Goal: Find specific page/section: Find specific page/section

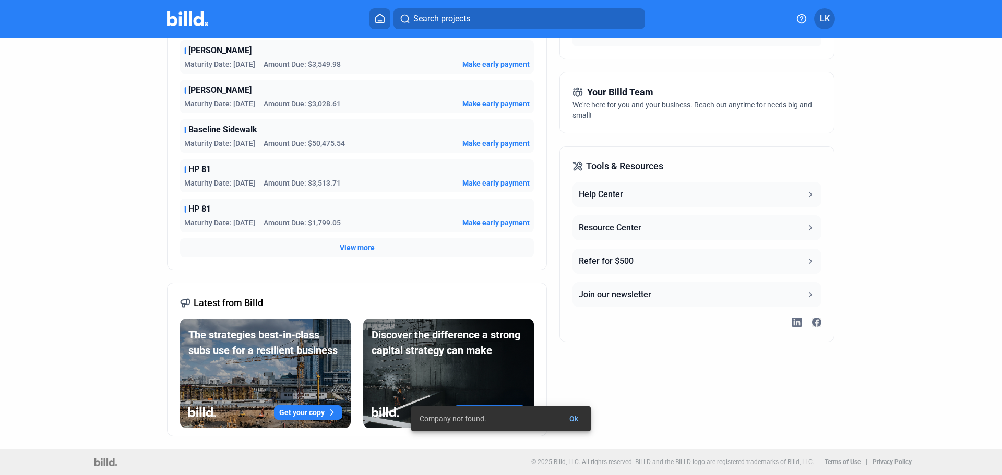
scroll to position [228, 0]
click at [573, 418] on span "Ok" at bounding box center [573, 419] width 9 height 8
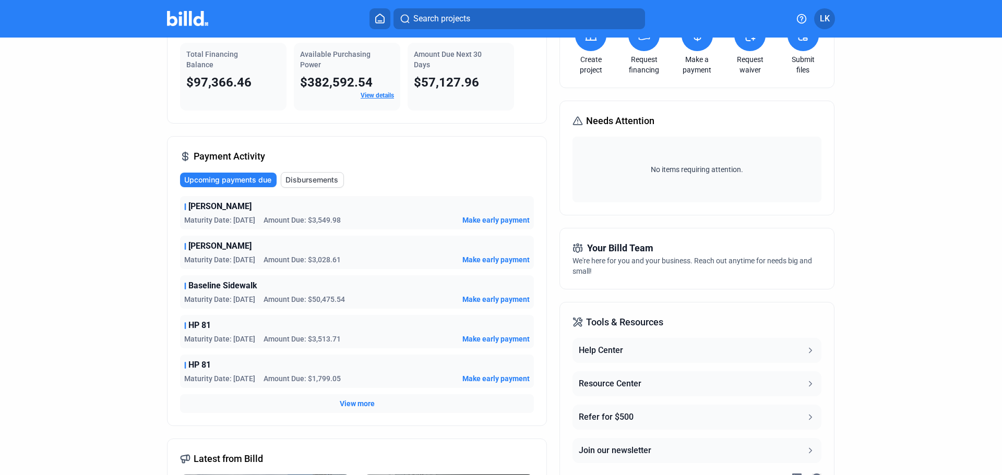
scroll to position [71, 0]
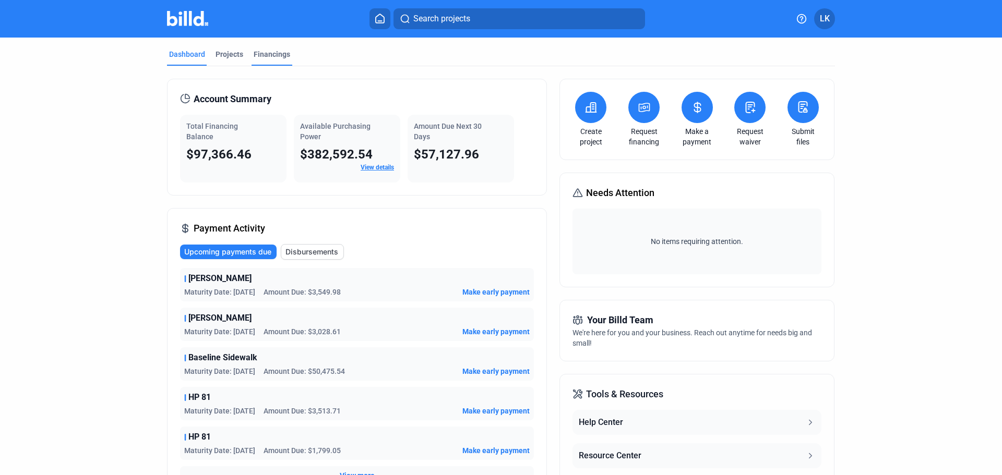
click at [258, 53] on div "Financings" at bounding box center [272, 54] width 37 height 10
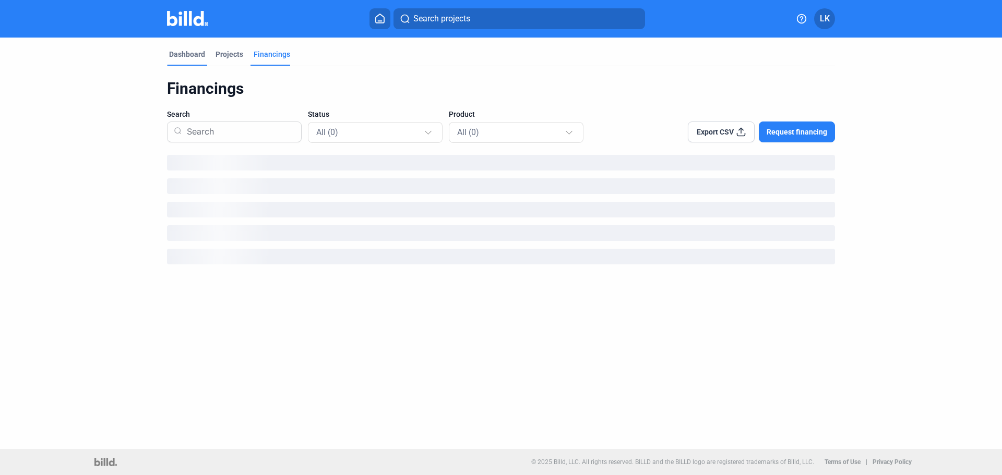
click at [194, 55] on div "Dashboard" at bounding box center [187, 54] width 36 height 10
